Goal: Use online tool/utility: Use online tool/utility

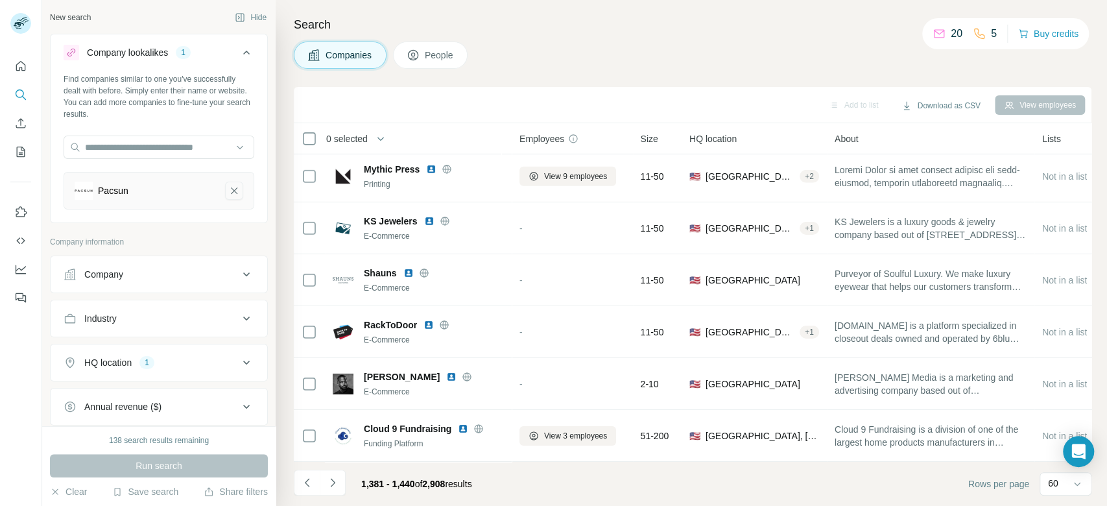
click at [228, 190] on icon "Pacsun-remove-button" at bounding box center [234, 190] width 12 height 13
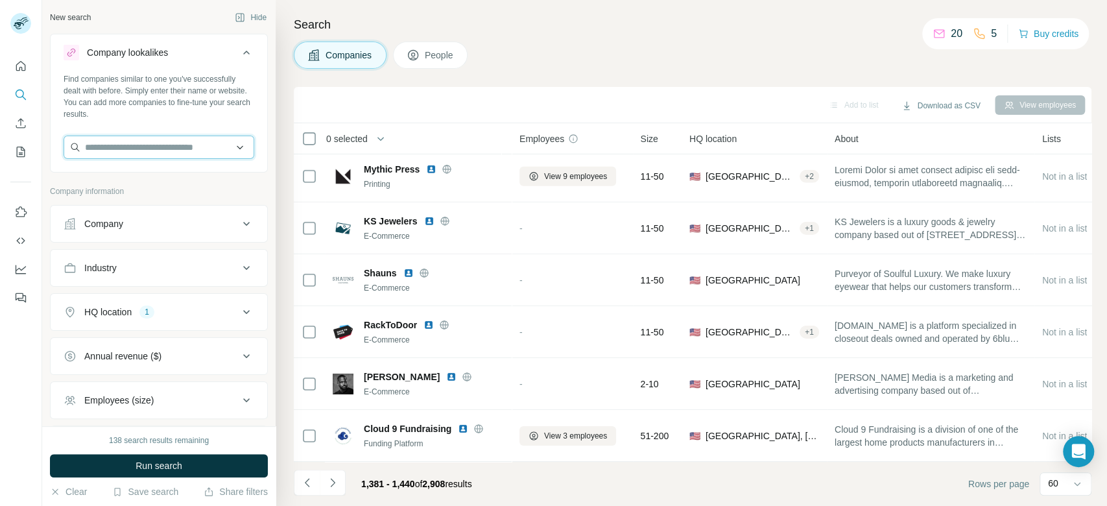
click at [187, 149] on input "text" at bounding box center [159, 147] width 191 height 23
paste input "**********"
type input "**********"
click at [188, 174] on div "WORKS [PERSON_NAME] KG [DOMAIN_NAME][PERSON_NAME]" at bounding box center [152, 182] width 171 height 35
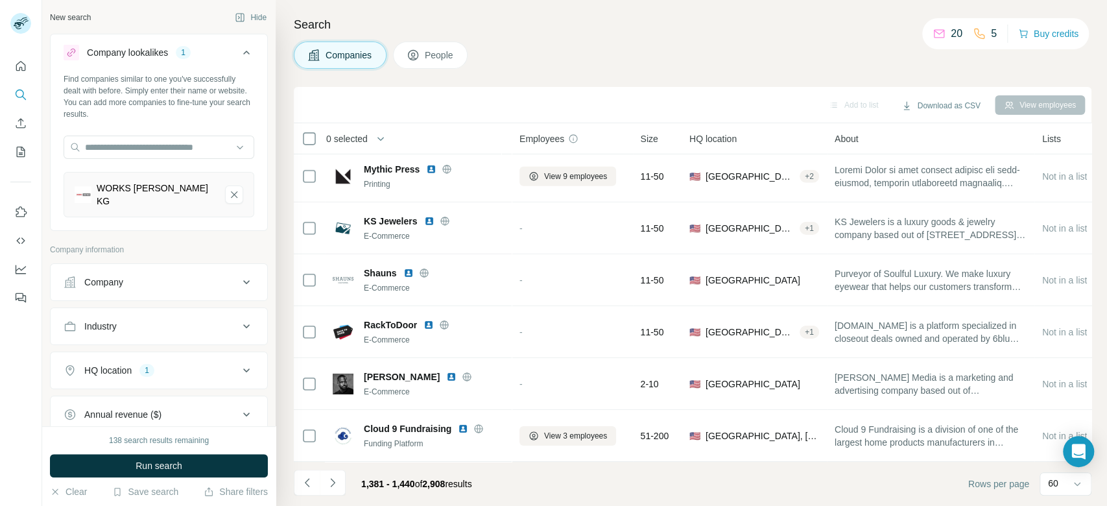
click at [195, 364] on div "HQ location 1" at bounding box center [151, 370] width 175 height 13
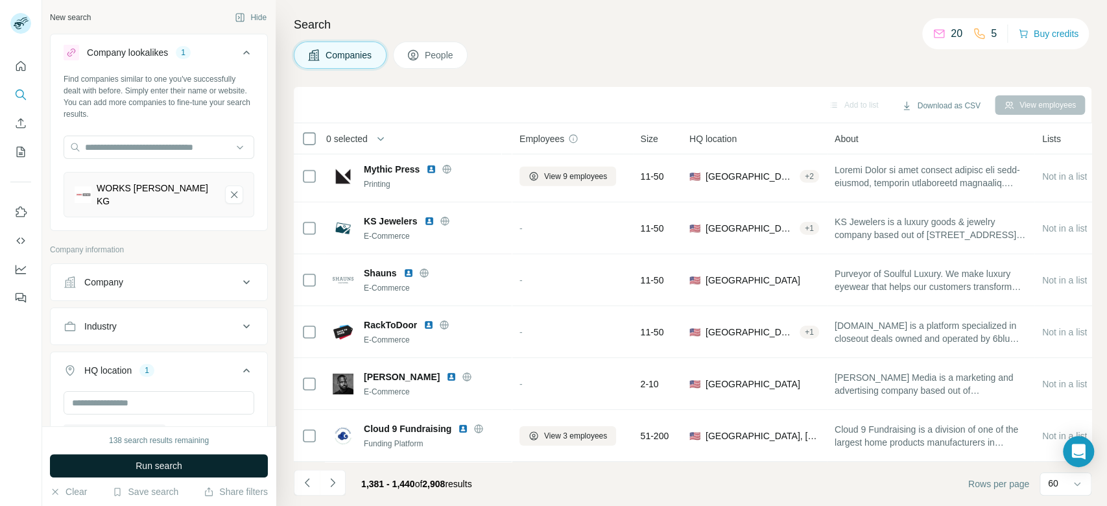
click at [154, 429] on icon "button" at bounding box center [157, 432] width 6 height 6
click at [204, 467] on button "Run search" at bounding box center [159, 465] width 218 height 23
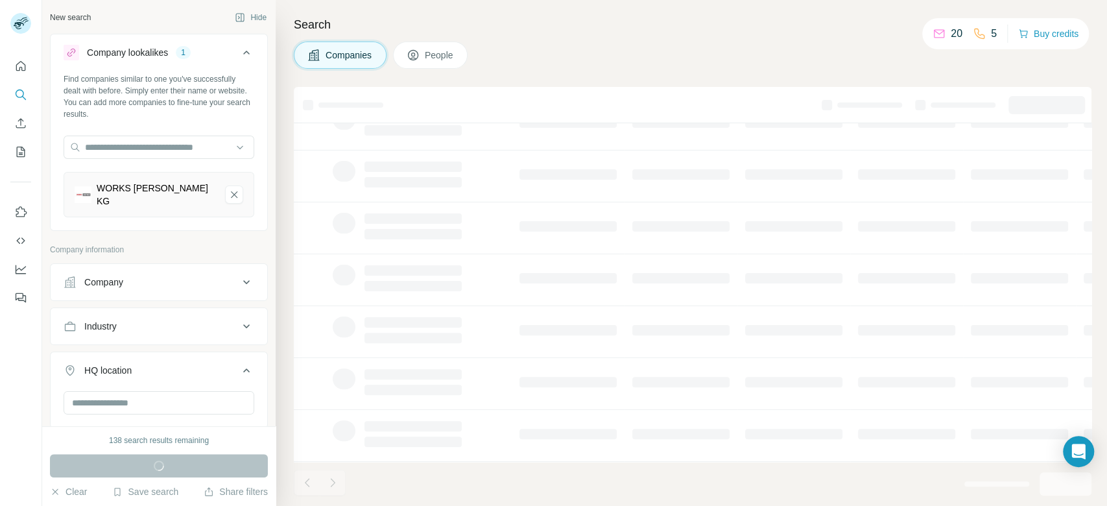
scroll to position [219, 0]
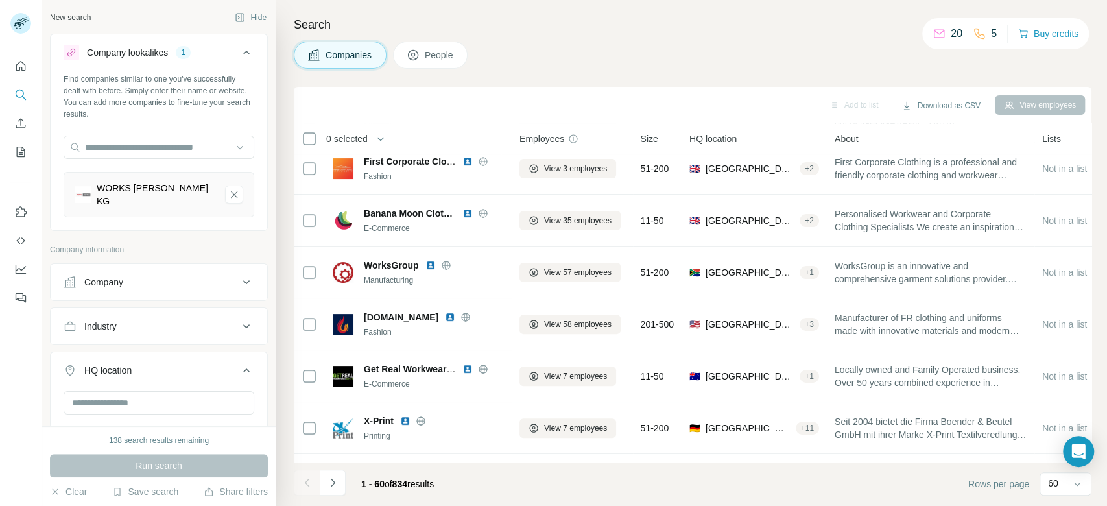
scroll to position [2814, 0]
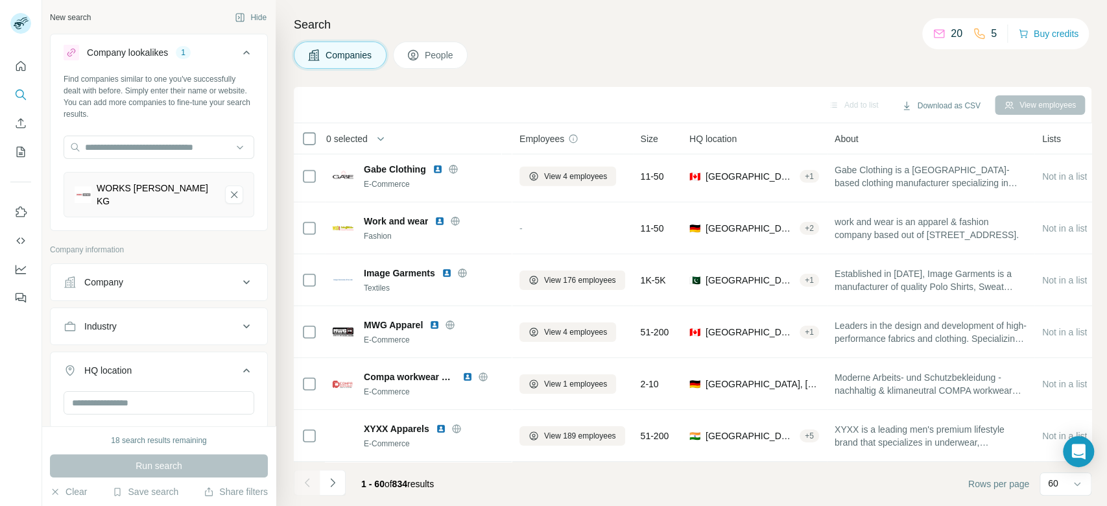
click at [485, 372] on icon at bounding box center [483, 377] width 10 height 10
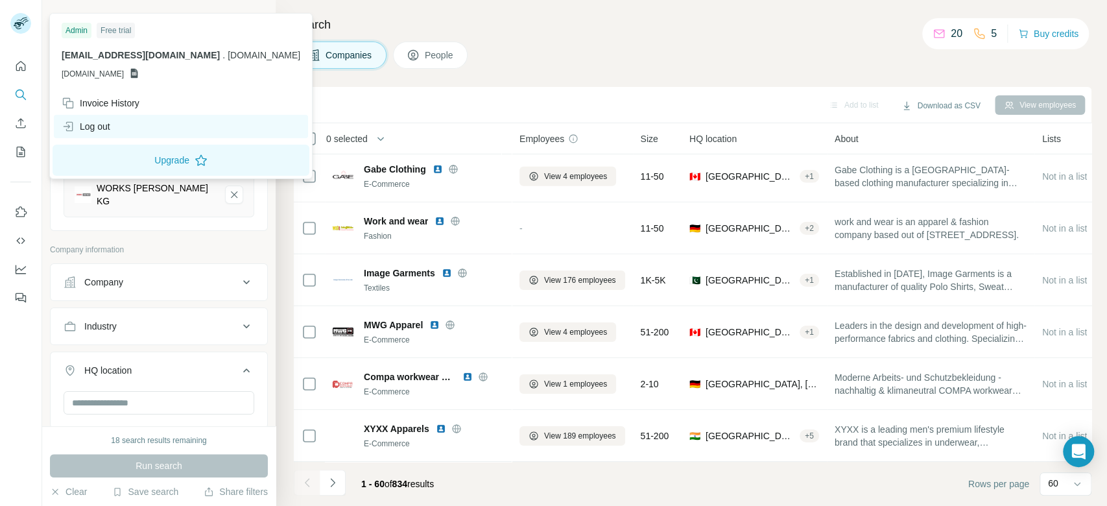
drag, startPoint x: 127, startPoint y: 131, endPoint x: 138, endPoint y: 118, distance: 17.0
click at [126, 131] on div "Log out" at bounding box center [181, 126] width 254 height 23
